Goal: Task Accomplishment & Management: Manage account settings

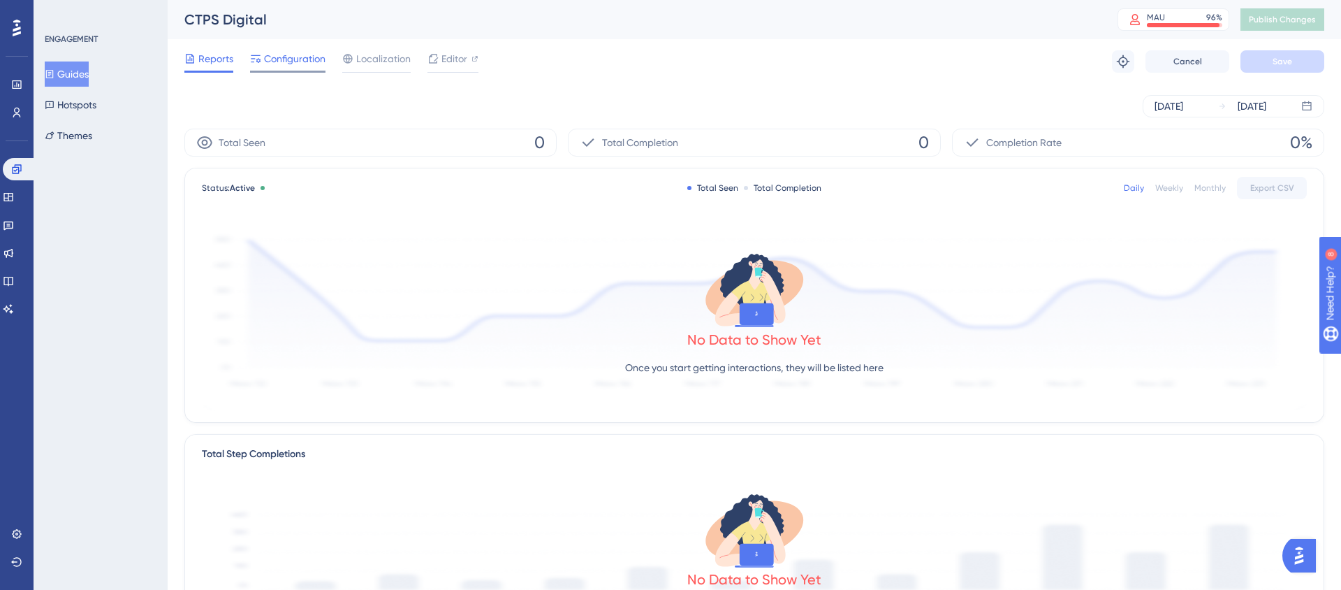
click at [284, 63] on span "Configuration" at bounding box center [294, 58] width 61 height 17
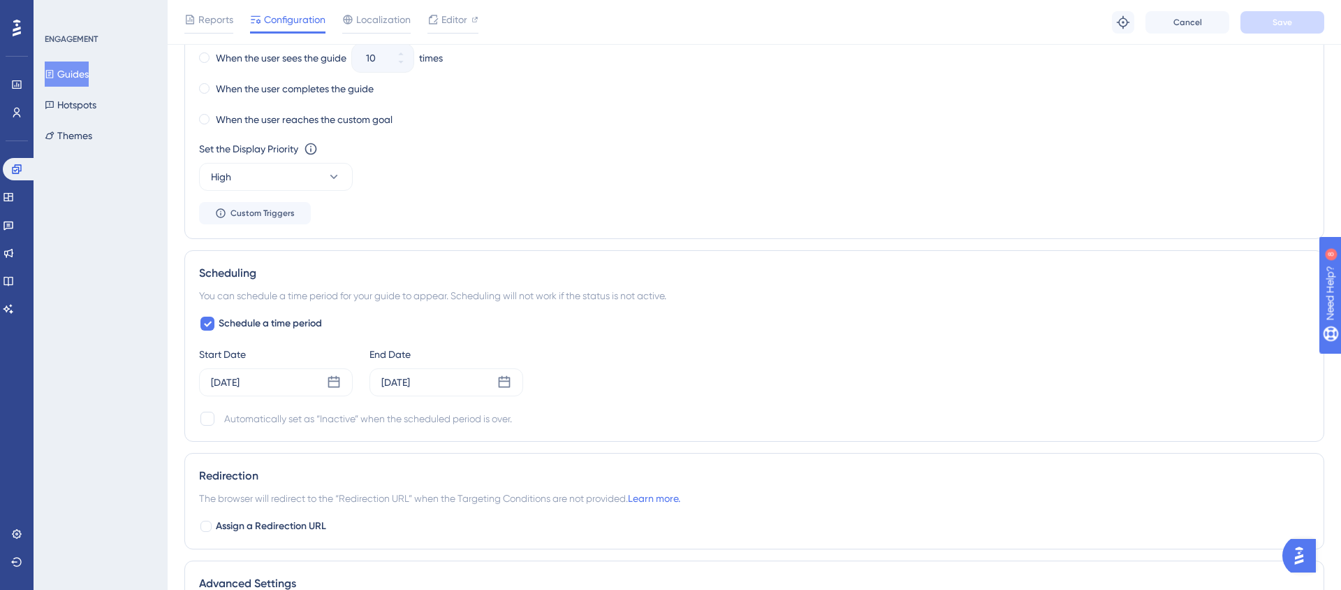
scroll to position [824, 0]
click at [304, 376] on div "[DATE]" at bounding box center [276, 382] width 154 height 28
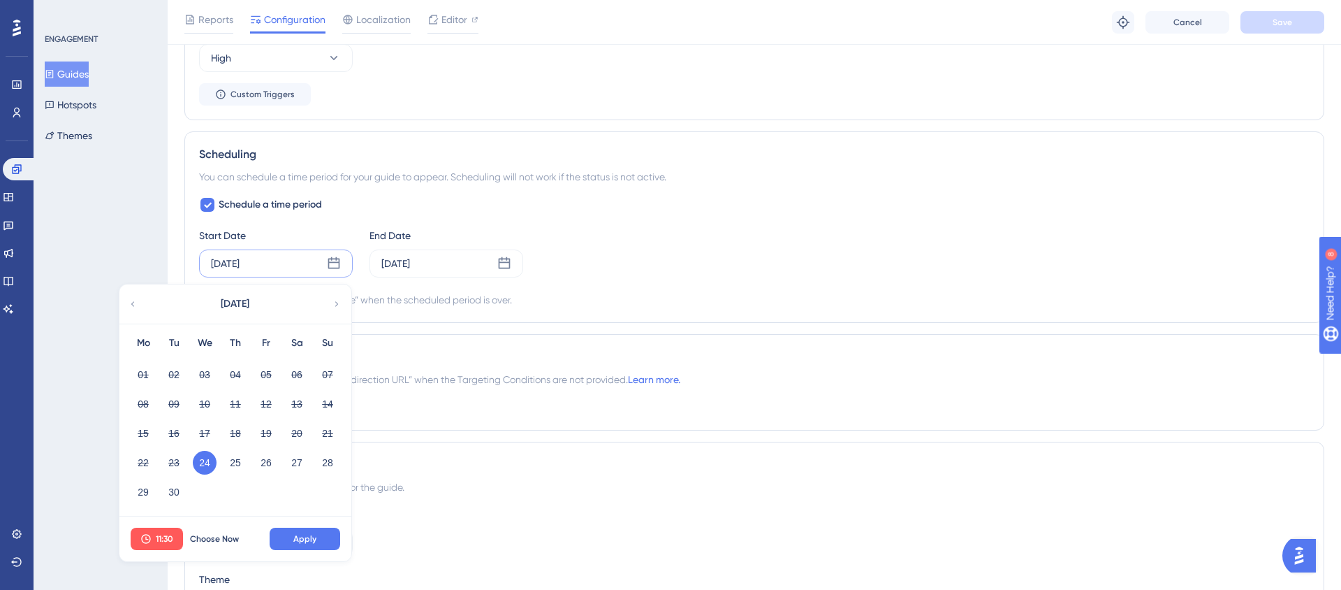
scroll to position [943, 0]
click at [159, 537] on span "11:30" at bounding box center [164, 537] width 17 height 11
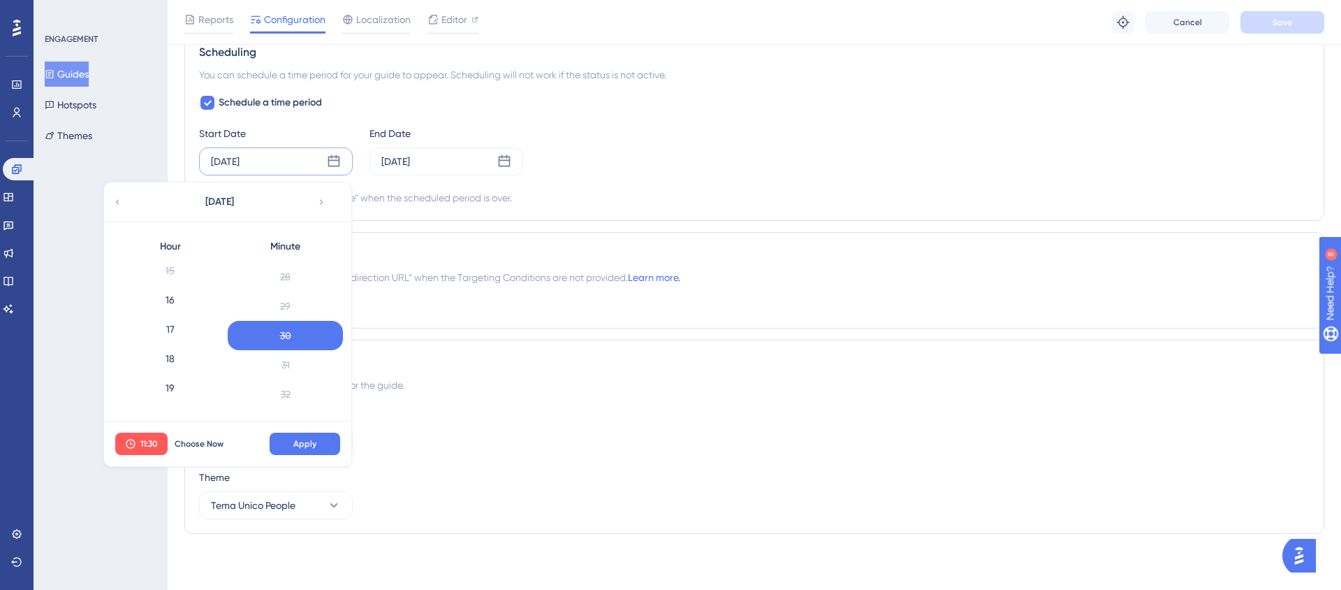
scroll to position [450, 0]
click at [164, 286] on div "16" at bounding box center [169, 294] width 115 height 29
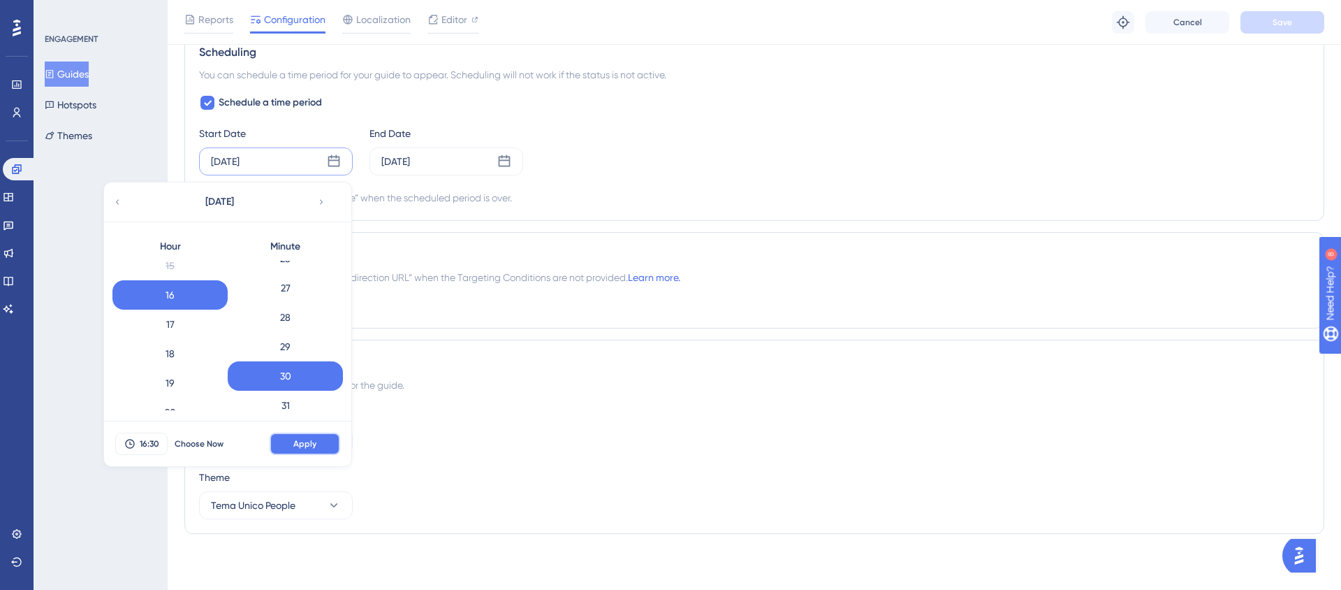
click at [296, 447] on span "Apply" at bounding box center [304, 443] width 23 height 11
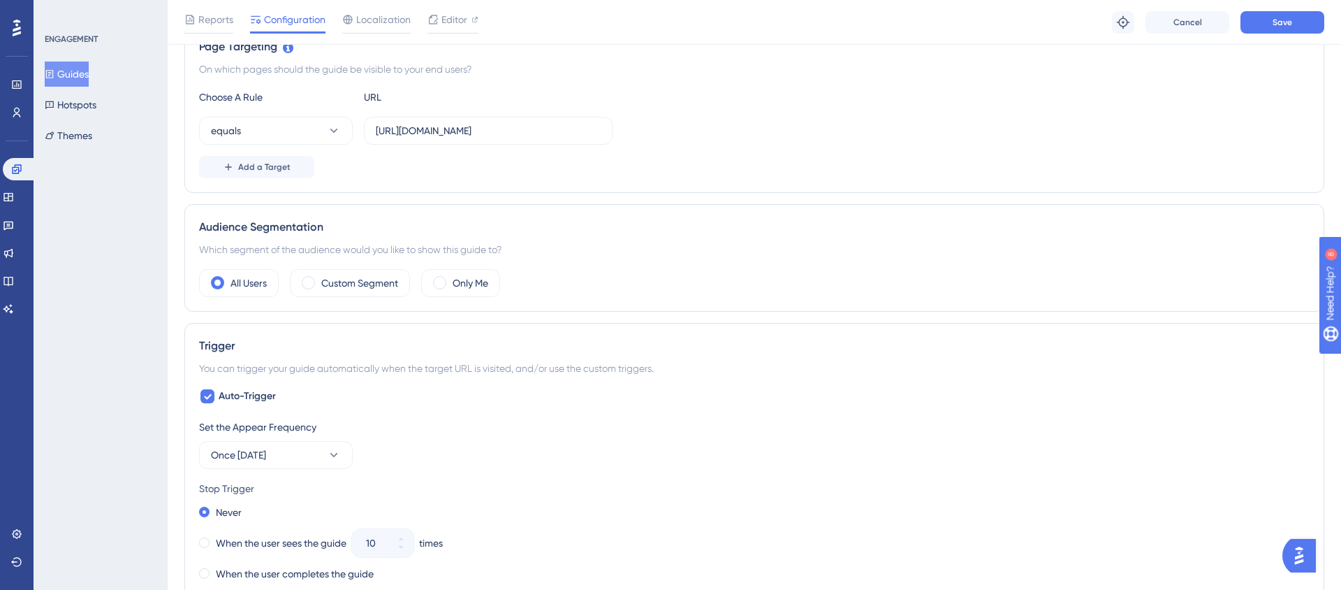
scroll to position [875, 0]
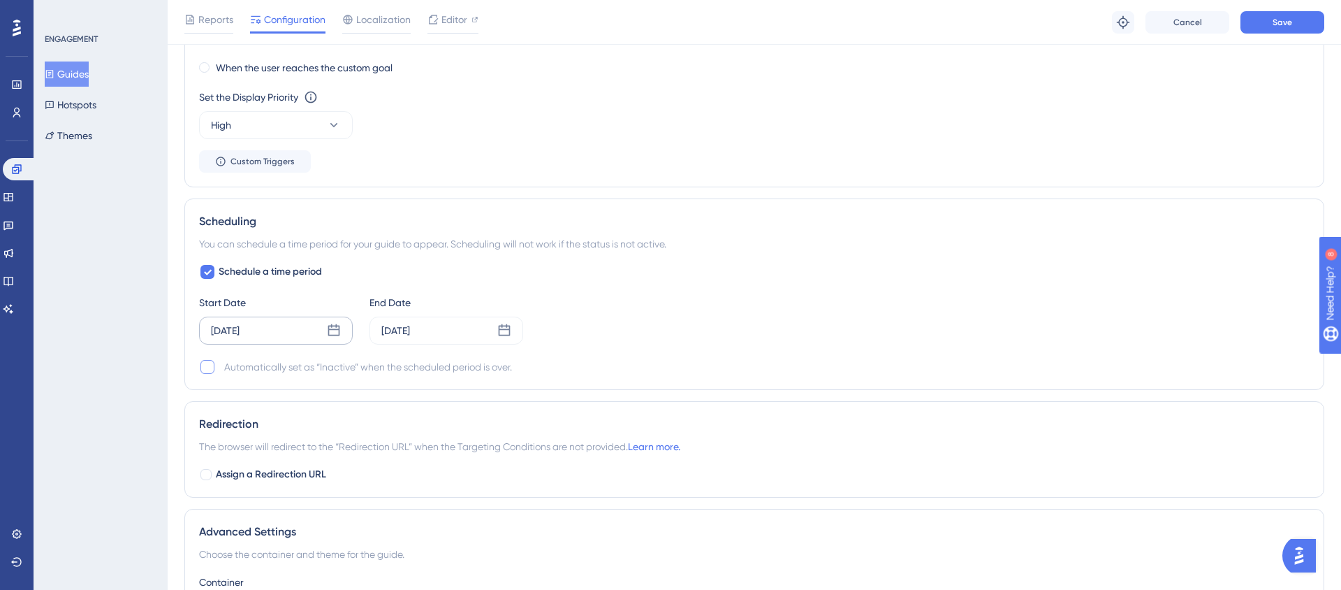
click at [207, 373] on div at bounding box center [208, 367] width 14 height 14
checkbox input "true"
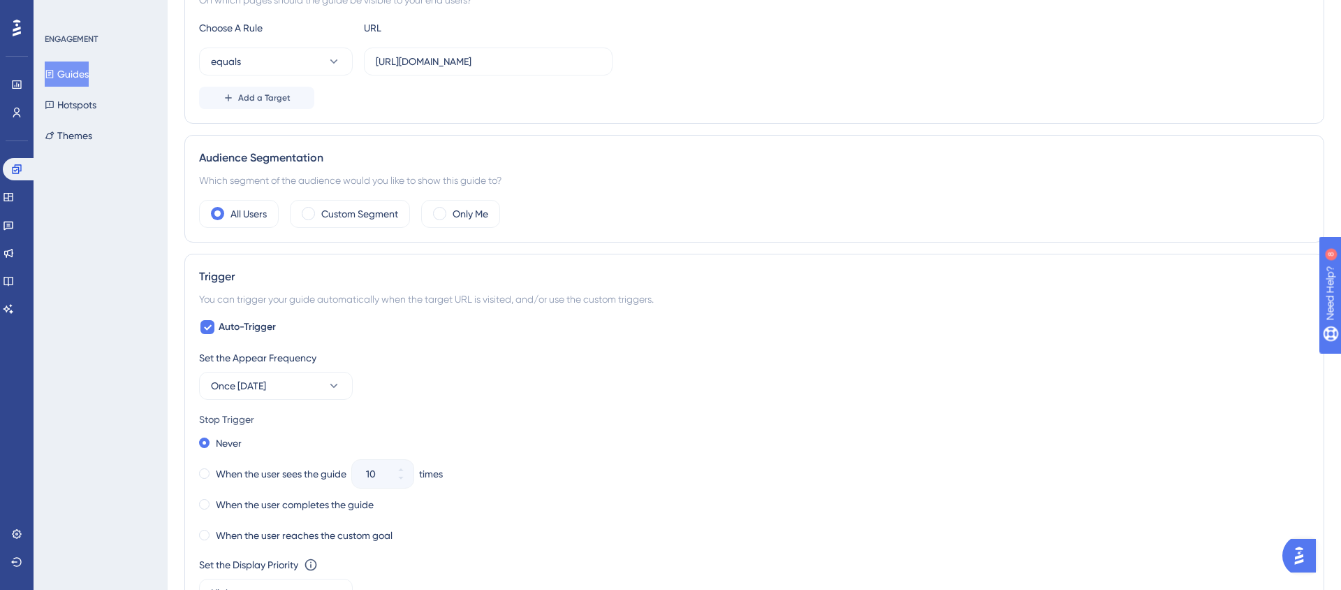
scroll to position [0, 0]
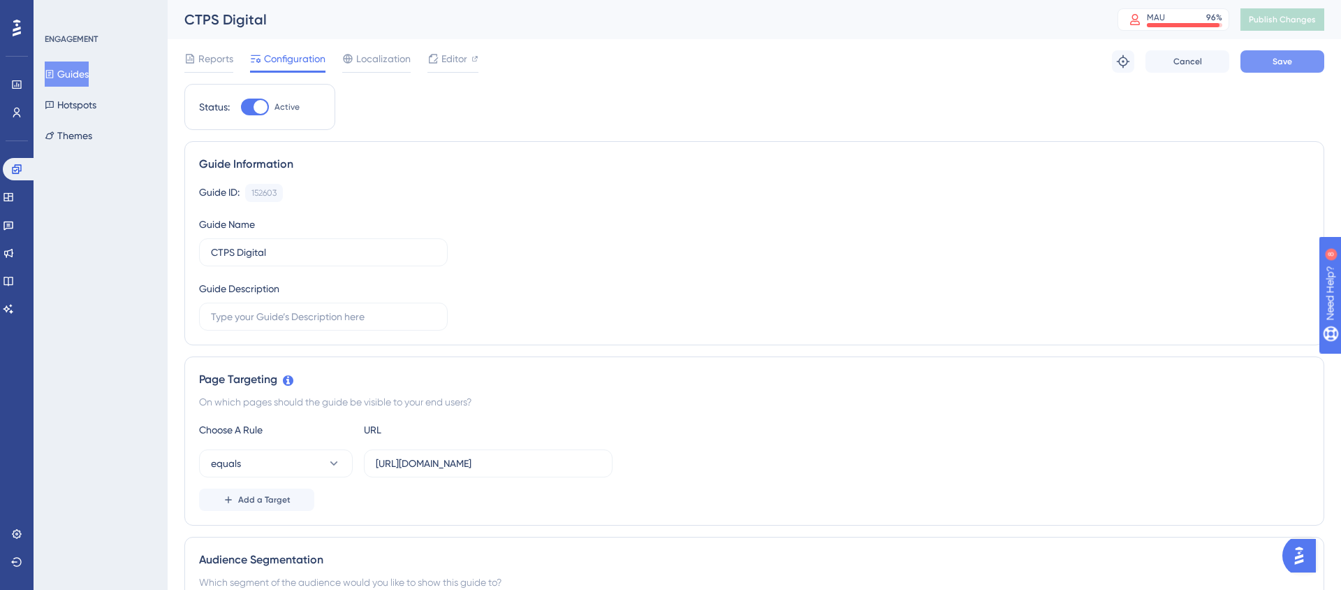
click at [1286, 56] on span "Save" at bounding box center [1283, 61] width 20 height 11
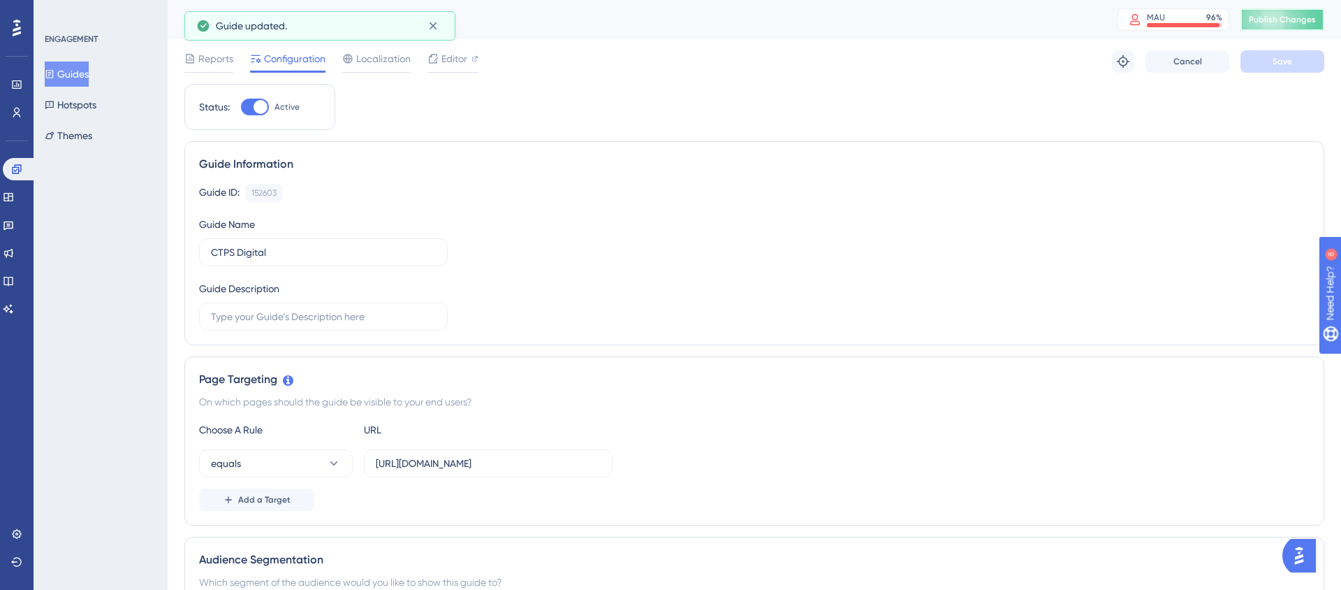
click at [1281, 22] on span "Publish Changes" at bounding box center [1282, 19] width 67 height 11
